Goal: Transaction & Acquisition: Book appointment/travel/reservation

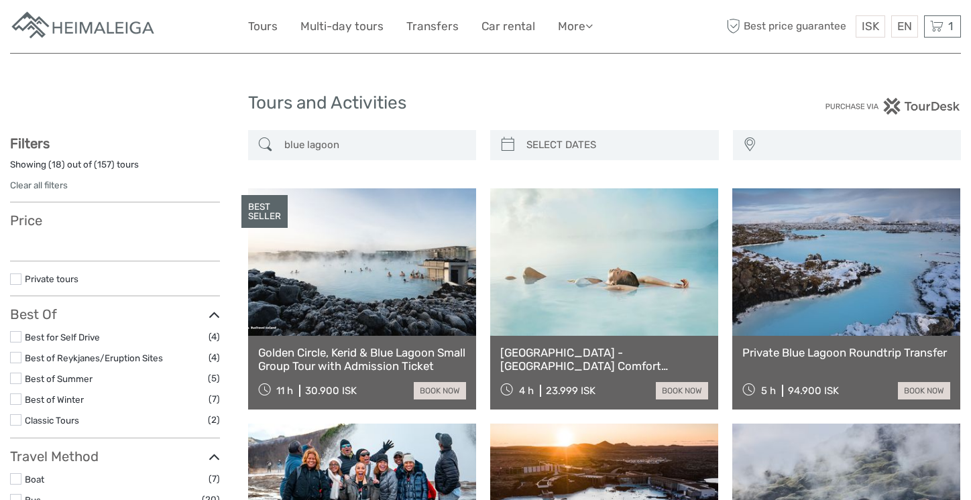
select select
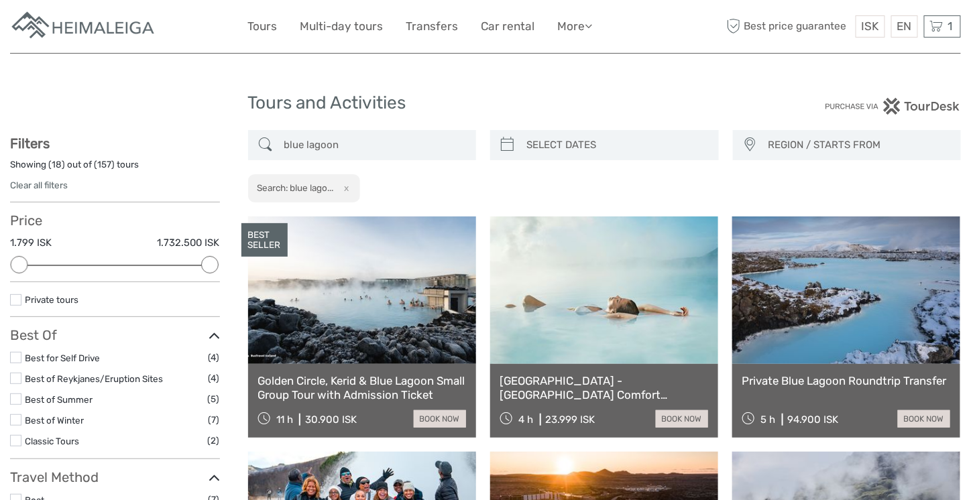
drag, startPoint x: 565, startPoint y: 389, endPoint x: 557, endPoint y: 368, distance: 22.3
click at [565, 389] on link "[GEOGRAPHIC_DATA] - [GEOGRAPHIC_DATA] Comfort including admission" at bounding box center [604, 387] width 208 height 27
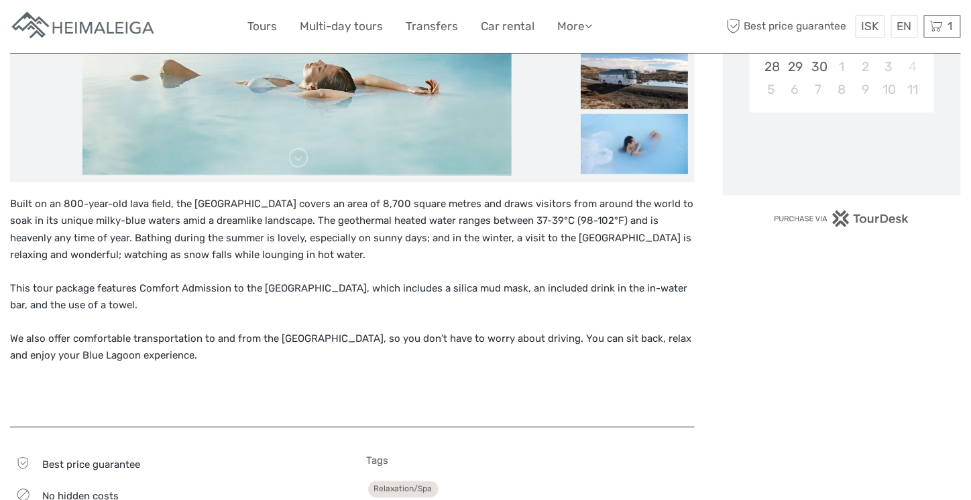
scroll to position [134, 0]
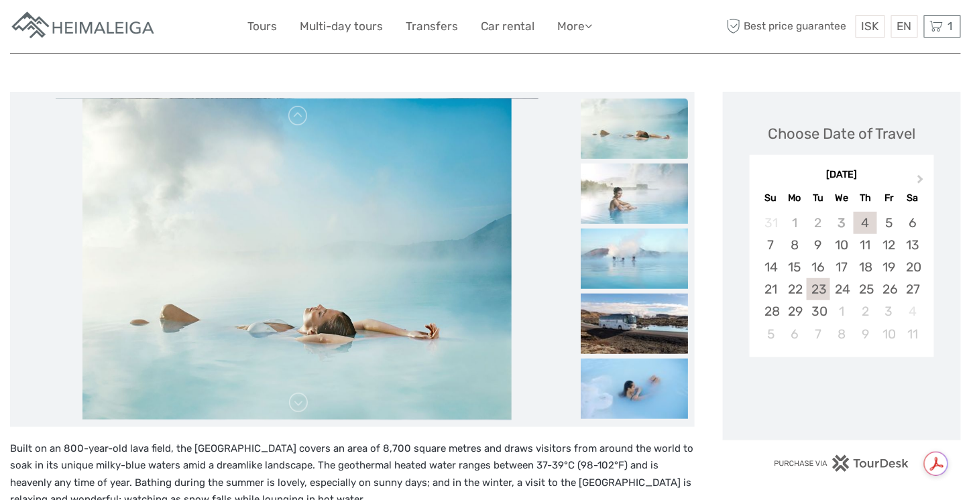
click at [806, 300] on div "23" at bounding box center [817, 289] width 23 height 22
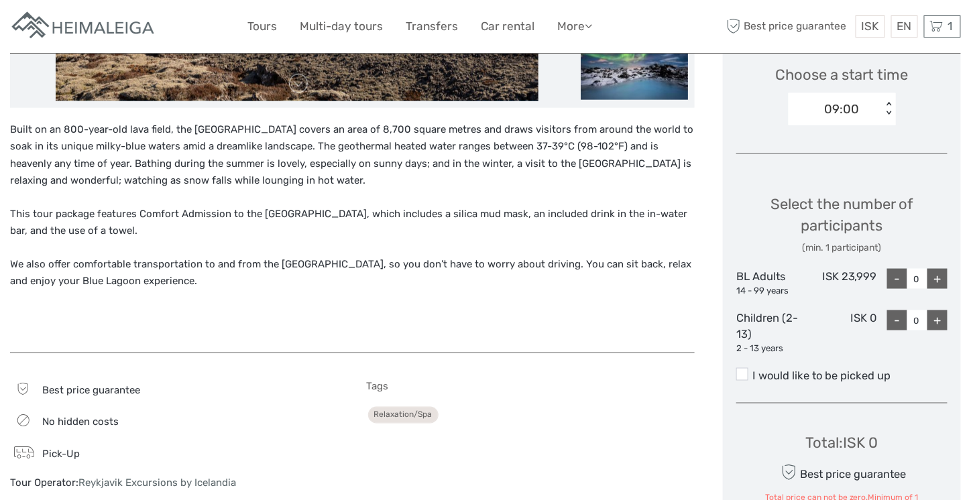
scroll to position [402, 0]
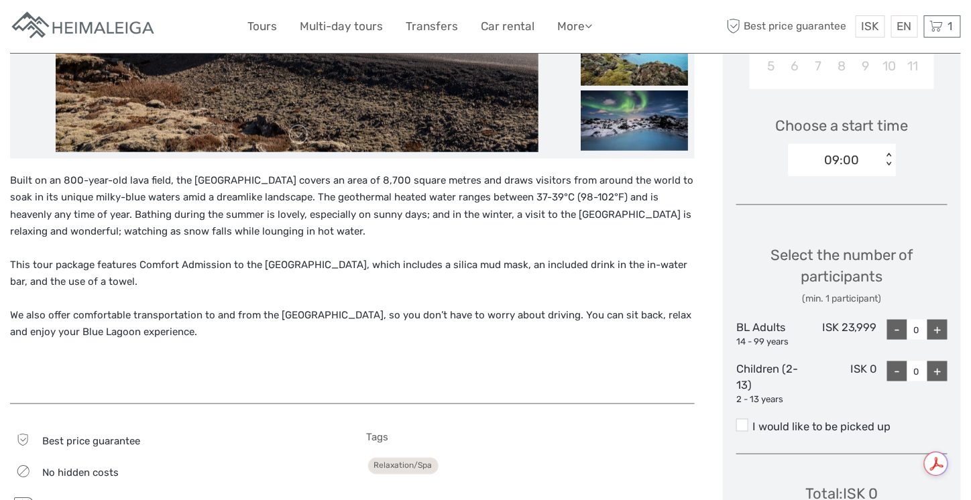
click at [936, 340] on div "+" at bounding box center [937, 330] width 20 height 20
type input "3"
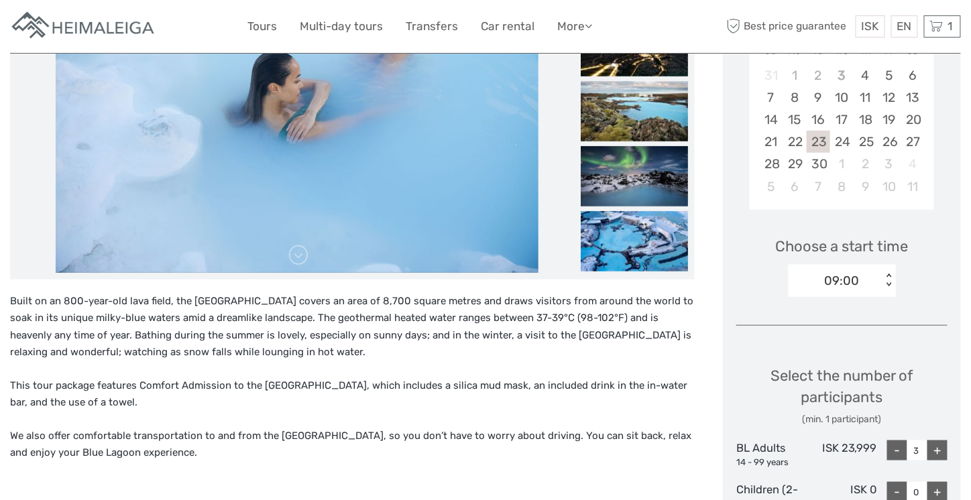
scroll to position [268, 0]
